Goal: Task Accomplishment & Management: Use online tool/utility

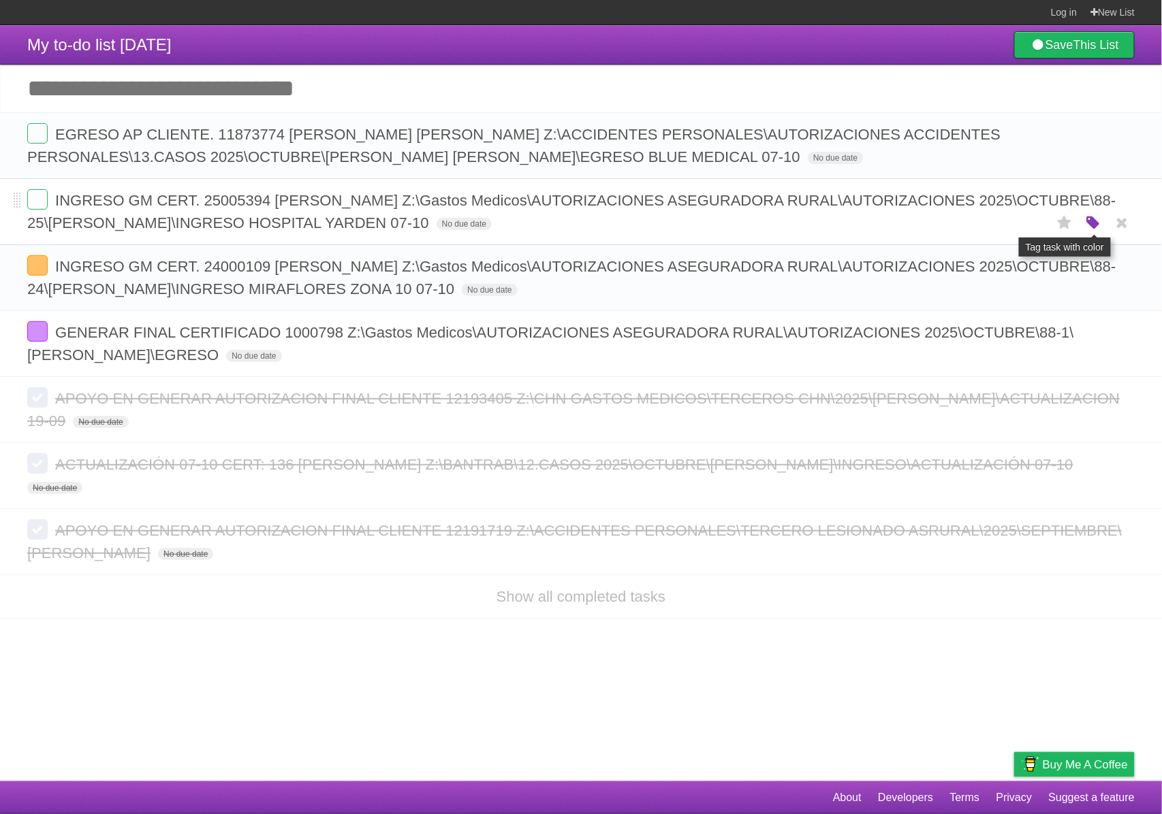
click at [1096, 229] on icon "button" at bounding box center [1092, 224] width 19 height 18
click at [1017, 224] on label "Purple" at bounding box center [1015, 222] width 15 height 15
click at [34, 194] on label at bounding box center [37, 199] width 20 height 20
